Goal: Register for event/course

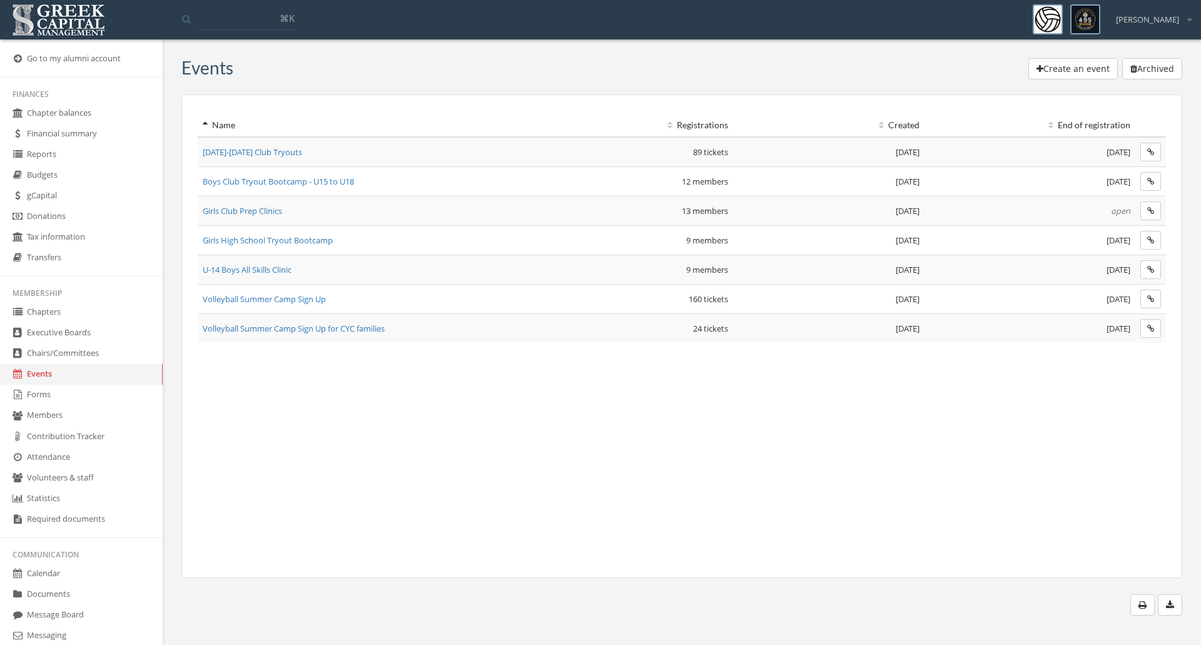
click at [255, 213] on span "Girls Club Prep Clinics" at bounding box center [242, 210] width 79 height 11
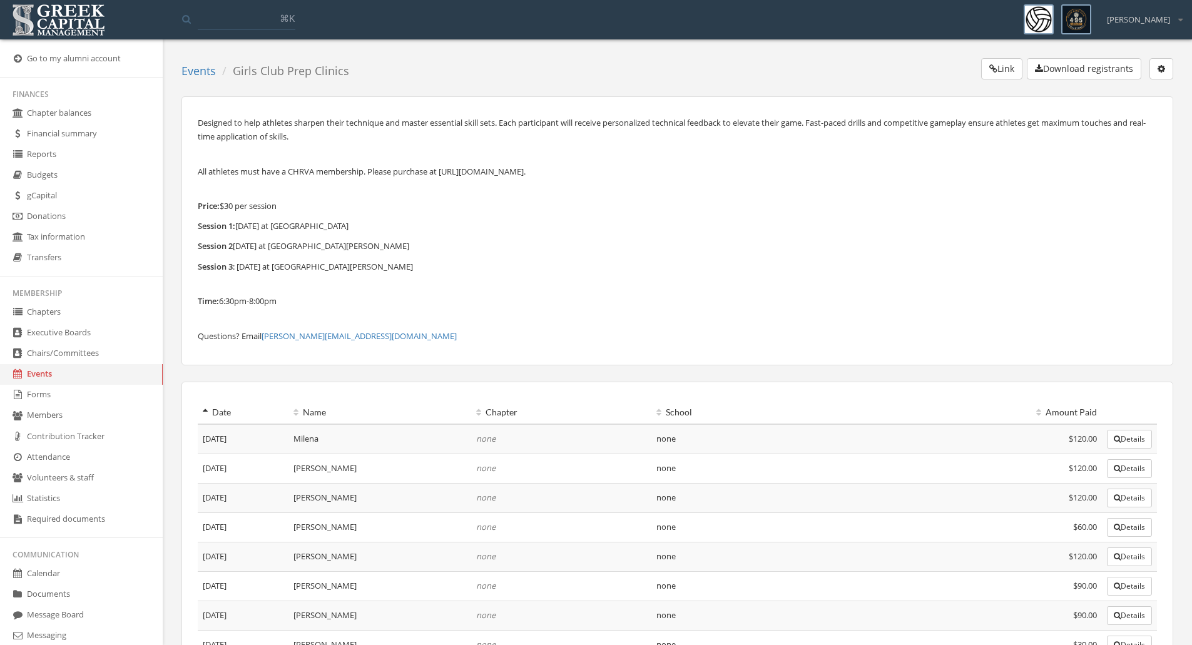
click at [1008, 71] on button "Link" at bounding box center [1001, 68] width 41 height 21
click at [198, 68] on link "Events" at bounding box center [198, 70] width 34 height 15
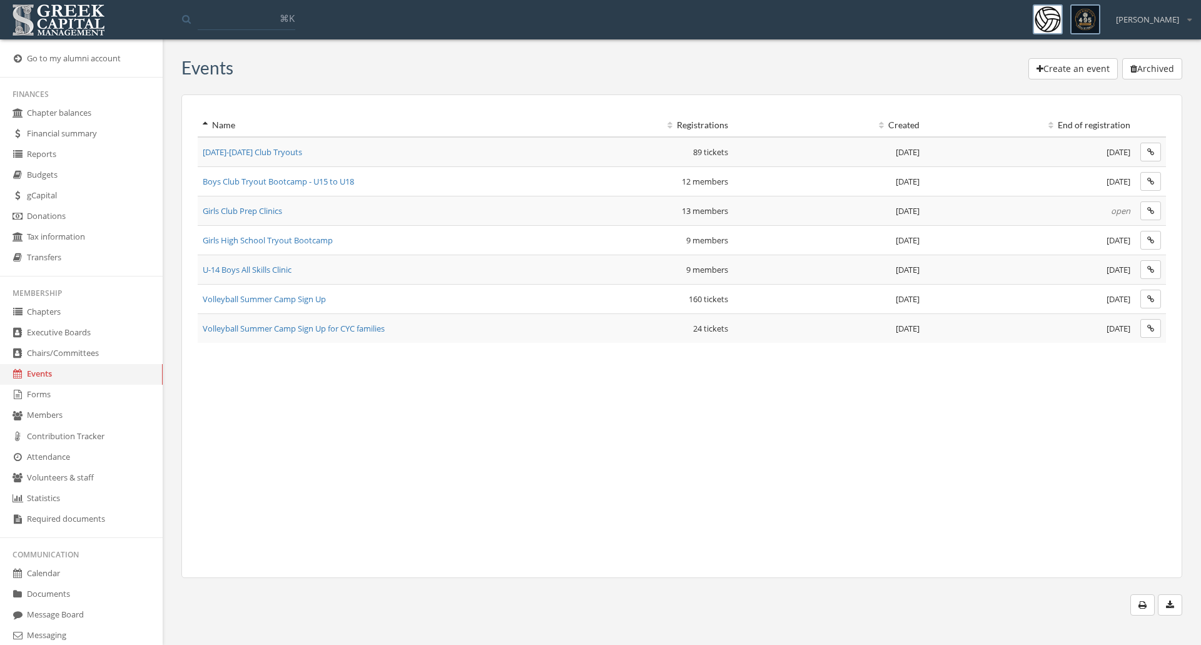
click at [230, 212] on span "Girls Club Prep Clinics" at bounding box center [242, 210] width 79 height 11
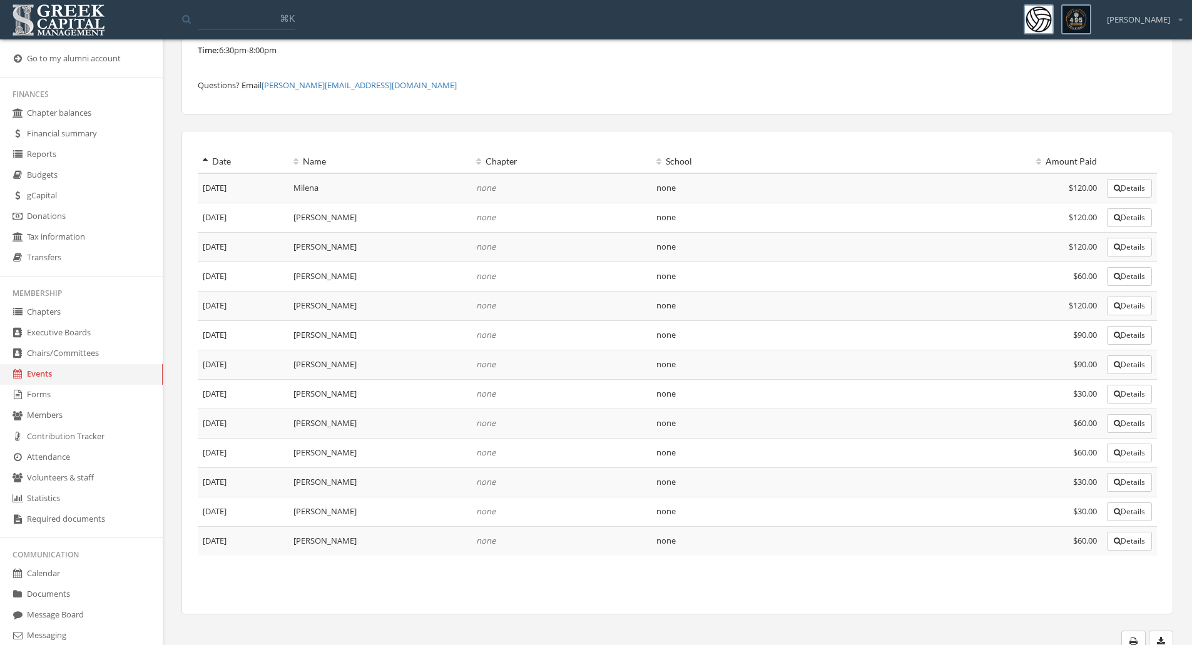
scroll to position [258, 0]
